Goal: Information Seeking & Learning: Learn about a topic

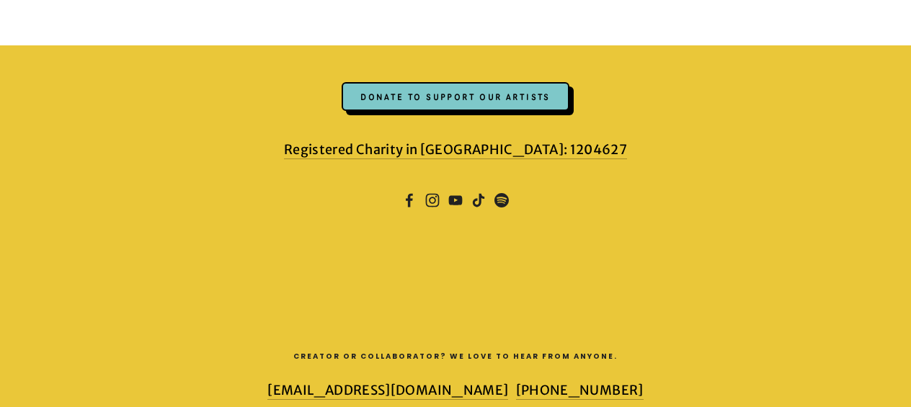
scroll to position [2945, 0]
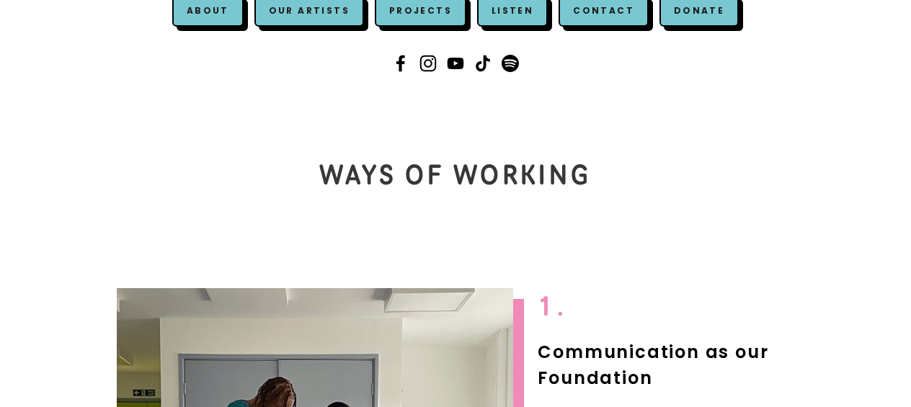
scroll to position [0, 0]
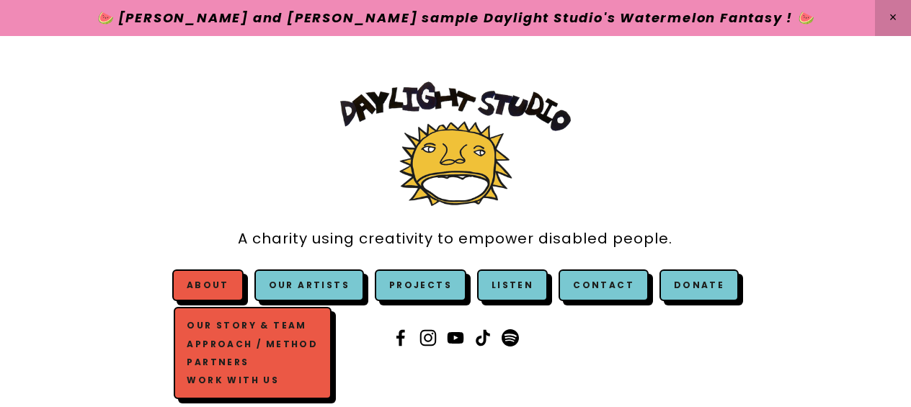
click at [216, 381] on link "Work with us" at bounding box center [253, 380] width 138 height 18
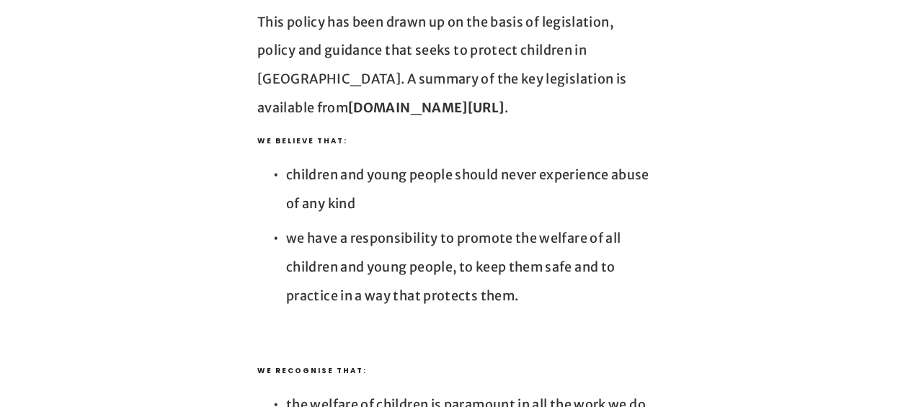
scroll to position [1027, 0]
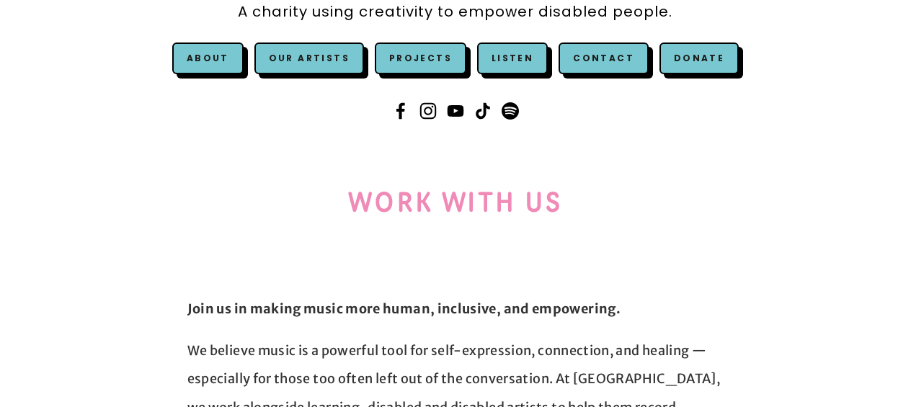
scroll to position [229, 0]
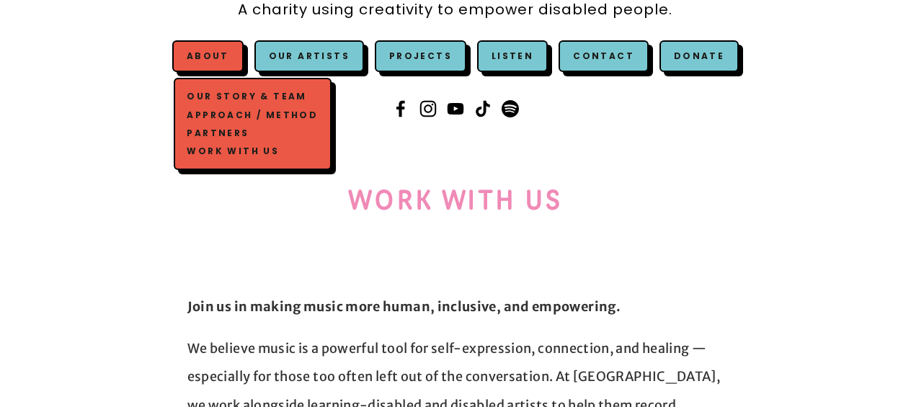
click at [211, 151] on link "Work with us" at bounding box center [253, 151] width 138 height 18
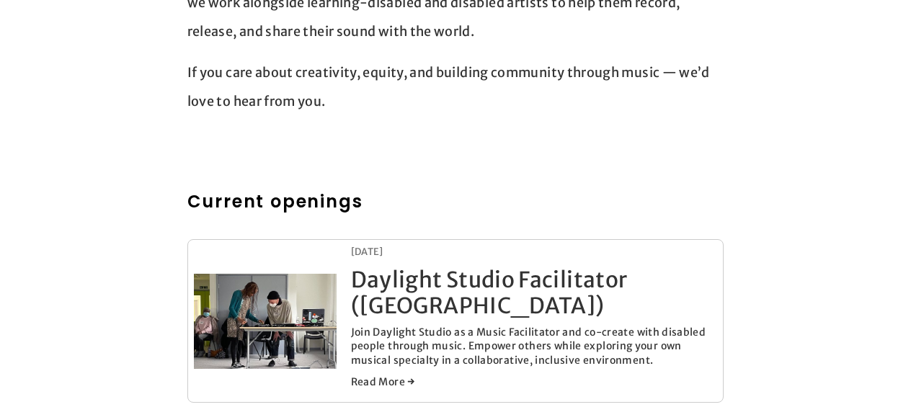
scroll to position [656, 0]
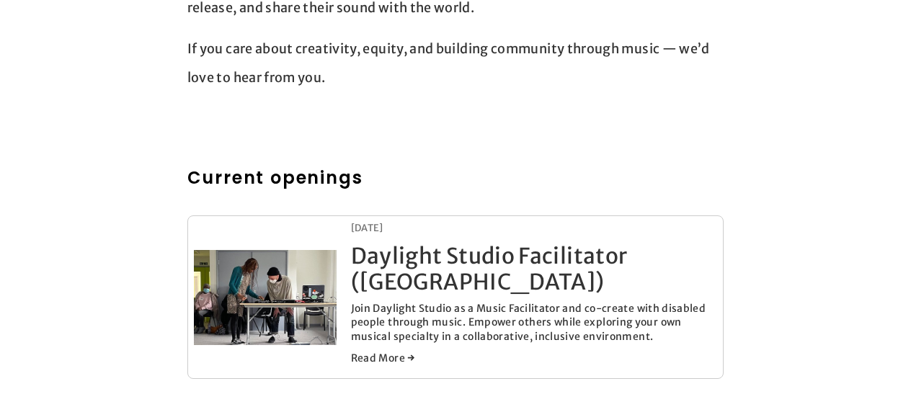
click at [408, 290] on link "Daylight Studio Facilitator (London)" at bounding box center [489, 268] width 277 height 53
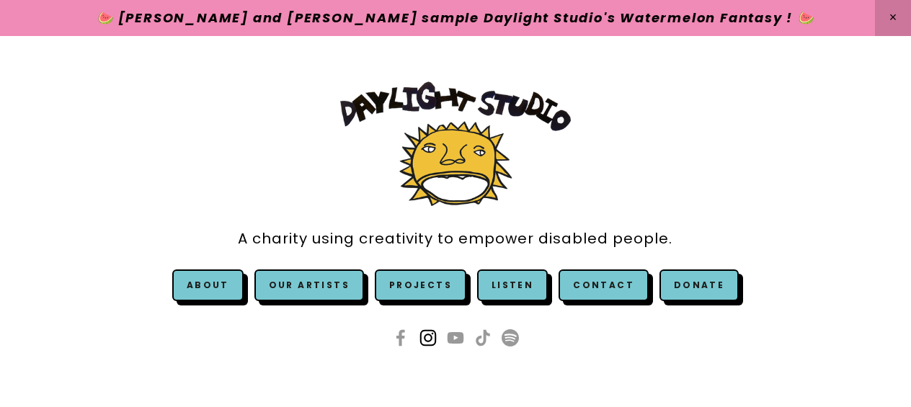
click at [433, 337] on use at bounding box center [428, 338] width 35 height 35
